Goal: Find specific page/section: Find specific page/section

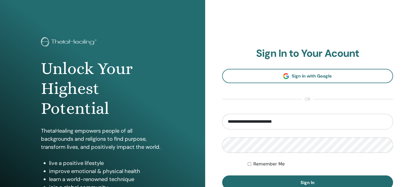
click at [279, 122] on input "**********" at bounding box center [307, 122] width 171 height 16
type input "**********"
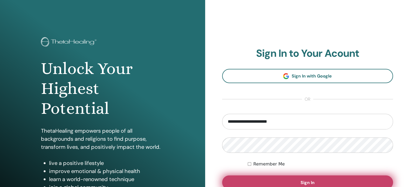
click at [260, 182] on button "Sign In" at bounding box center [307, 183] width 171 height 14
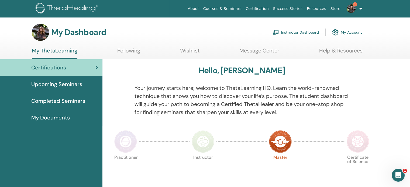
click at [59, 67] on span "Certifications" at bounding box center [48, 68] width 35 height 8
